Goal: Use online tool/utility: Utilize a website feature to perform a specific function

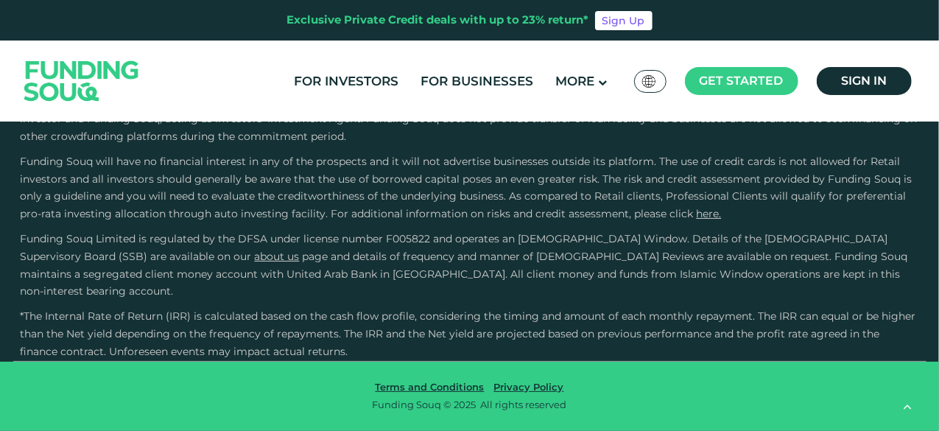
scroll to position [4347, 0]
type tc-range-slider "4"
drag, startPoint x: 492, startPoint y: 232, endPoint x: 671, endPoint y: 235, distance: 179.1
copy link "Business Finance Calculator"
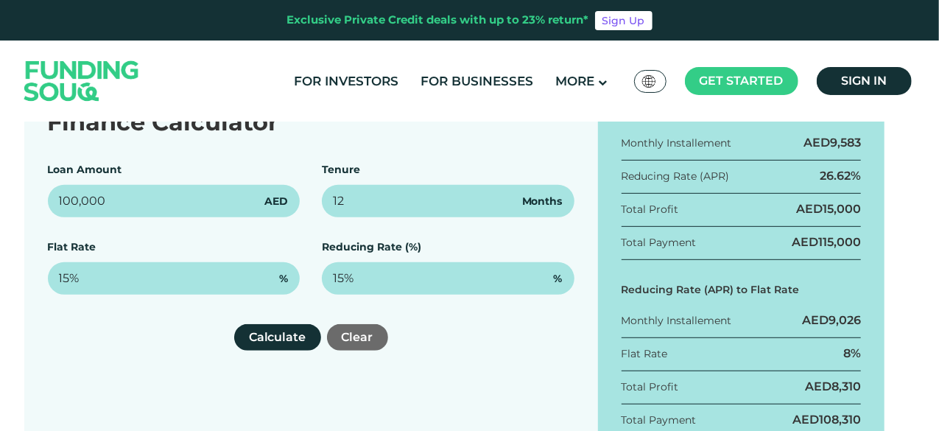
scroll to position [295, 0]
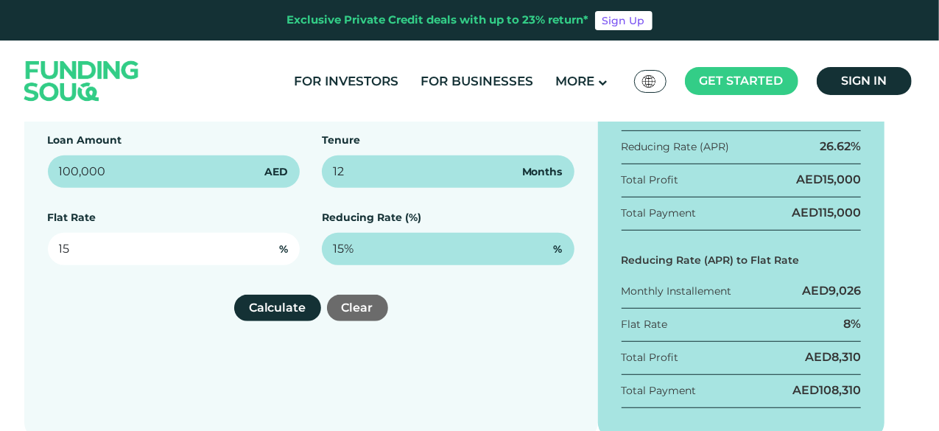
drag, startPoint x: 189, startPoint y: 247, endPoint x: 62, endPoint y: 249, distance: 127.5
click at [62, 249] on input "15" at bounding box center [174, 249] width 253 height 32
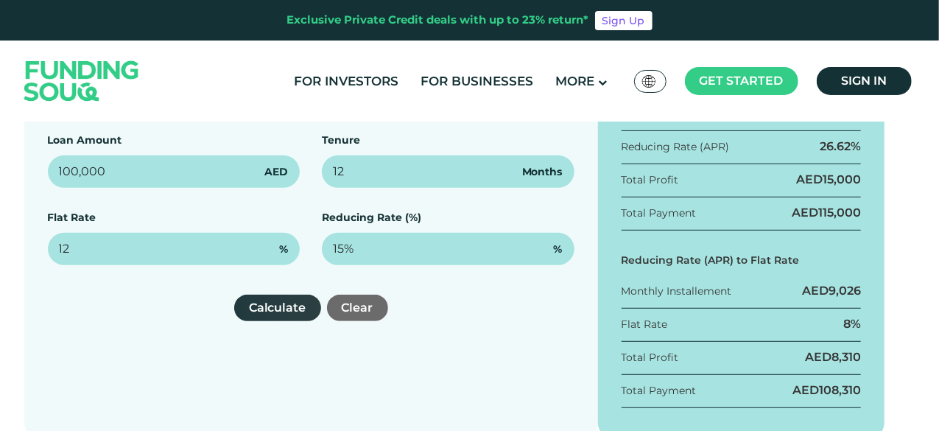
type input "12%"
click at [259, 300] on button "Calculate" at bounding box center [277, 308] width 87 height 27
click at [265, 307] on button "Calculate" at bounding box center [277, 308] width 87 height 27
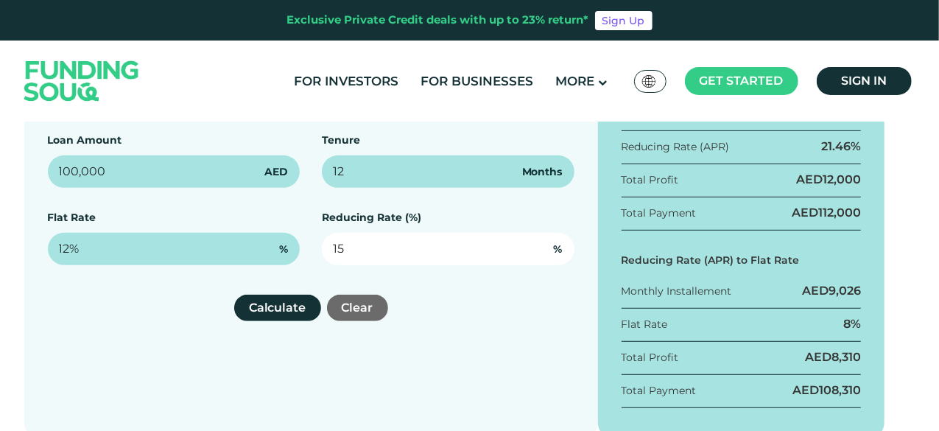
click at [567, 249] on input "15" at bounding box center [448, 249] width 253 height 32
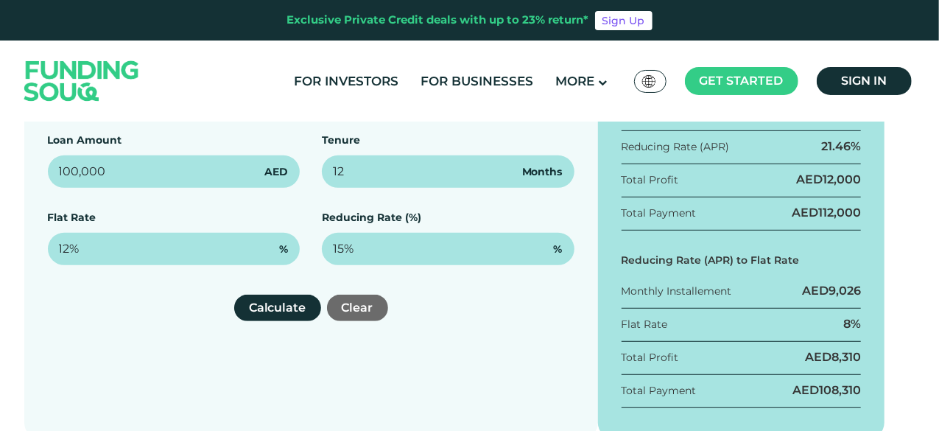
click at [486, 309] on div "Calculate Clear" at bounding box center [311, 308] width 527 height 27
click at [283, 308] on button "Calculate" at bounding box center [277, 308] width 87 height 27
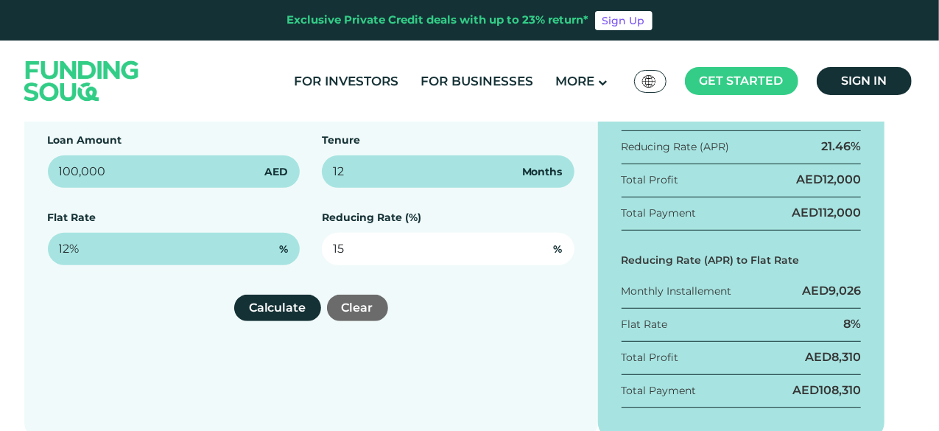
click at [480, 254] on input "15" at bounding box center [448, 249] width 253 height 32
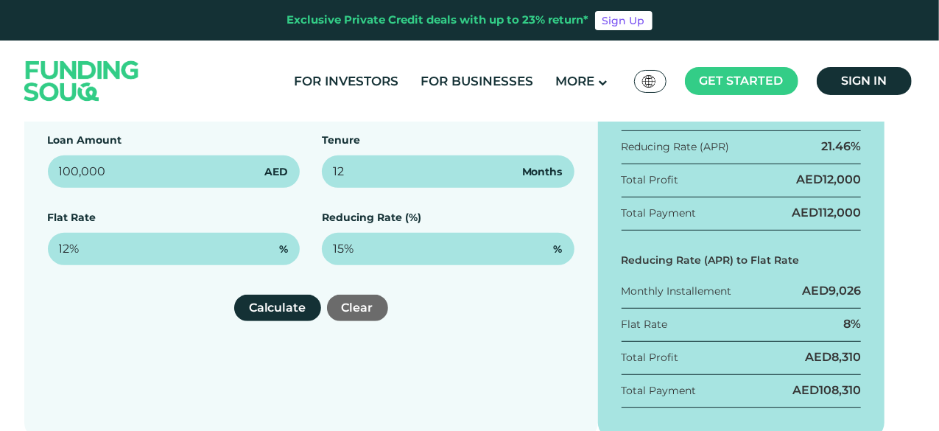
click at [536, 337] on div "Finance Calculator Loan Amount 100,000 AED Tenure 12 Months Flat Rate 12% % Red…" at bounding box center [311, 246] width 574 height 388
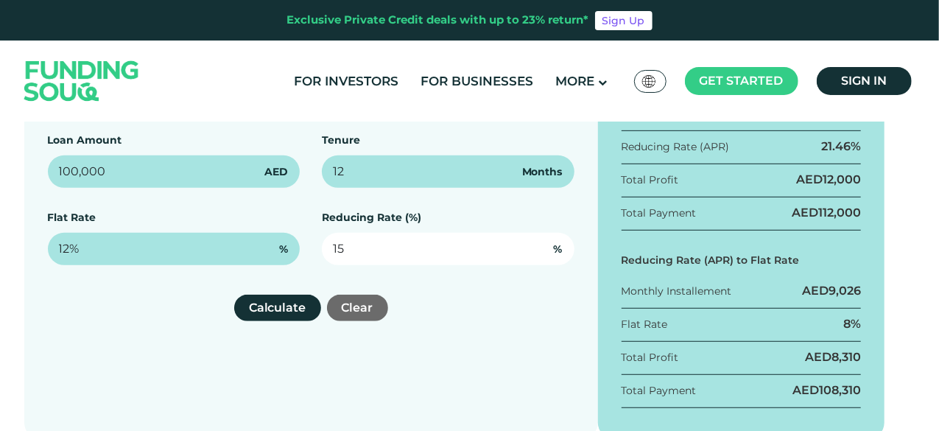
drag, startPoint x: 421, startPoint y: 247, endPoint x: 331, endPoint y: 244, distance: 89.9
click at [331, 244] on input "15" at bounding box center [448, 249] width 253 height 32
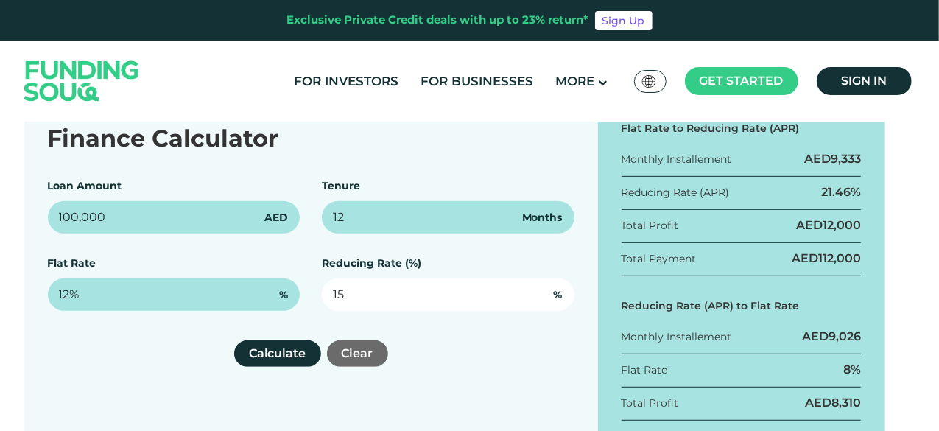
scroll to position [221, 0]
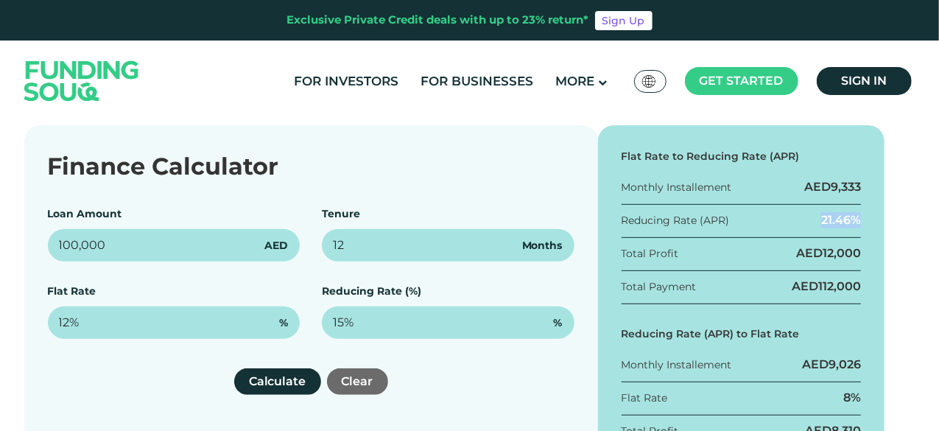
drag, startPoint x: 820, startPoint y: 223, endPoint x: 880, endPoint y: 219, distance: 59.8
click at [880, 219] on div "Flat Rate to Reducing Rate (APR) Monthly Installement AED 9,333 Reducing Rate (…" at bounding box center [741, 319] width 287 height 388
copy div "21.46%"
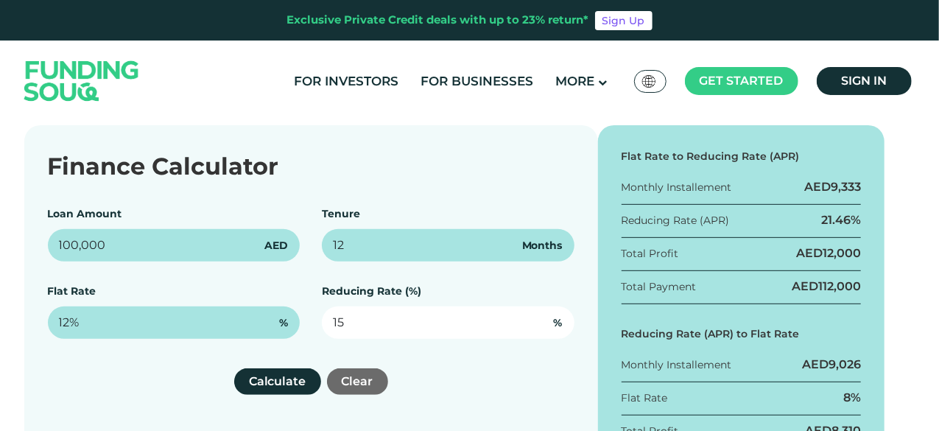
drag, startPoint x: 410, startPoint y: 322, endPoint x: 323, endPoint y: 322, distance: 86.9
click at [323, 322] on input "15" at bounding box center [448, 323] width 253 height 32
paste input "21.46"
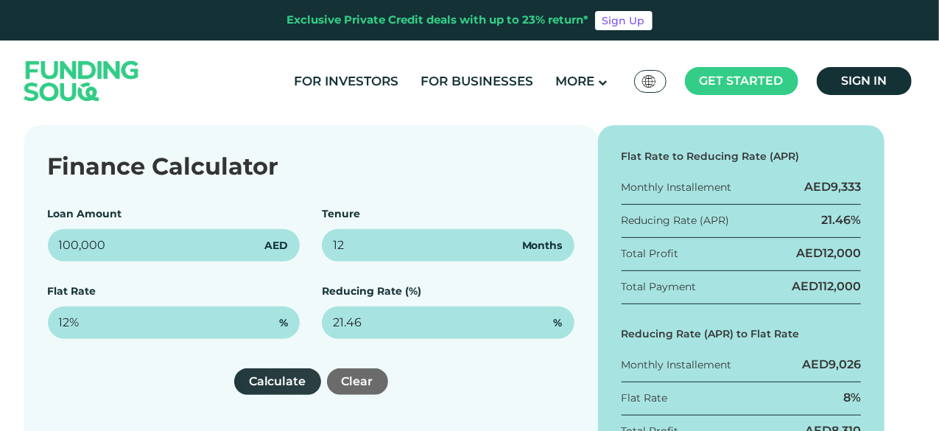
type input "21.46%"
click at [290, 373] on button "Calculate" at bounding box center [277, 381] width 87 height 27
drag, startPoint x: 772, startPoint y: 155, endPoint x: 793, endPoint y: 155, distance: 20.6
click at [793, 155] on div "Flat Rate to Reducing Rate (APR)" at bounding box center [742, 156] width 240 height 15
click at [813, 220] on div "Reducing Rate (APR) 21.46%" at bounding box center [742, 225] width 240 height 26
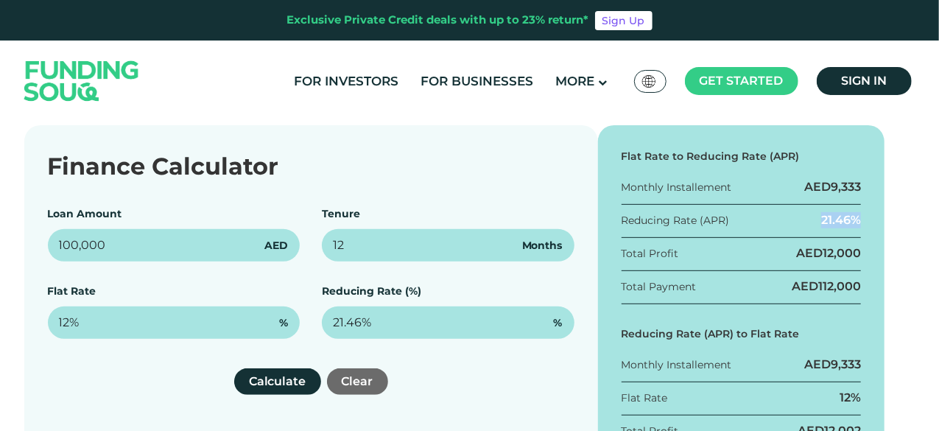
drag, startPoint x: 818, startPoint y: 219, endPoint x: 861, endPoint y: 220, distance: 42.7
click at [861, 220] on div "Reducing Rate (APR) 21.46%" at bounding box center [742, 225] width 240 height 26
copy div "21.46%"
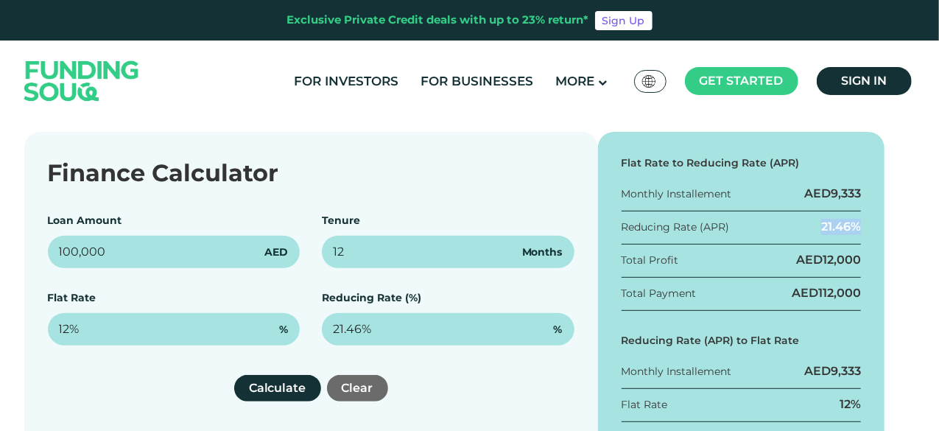
scroll to position [200, 0]
